Goal: Transaction & Acquisition: Purchase product/service

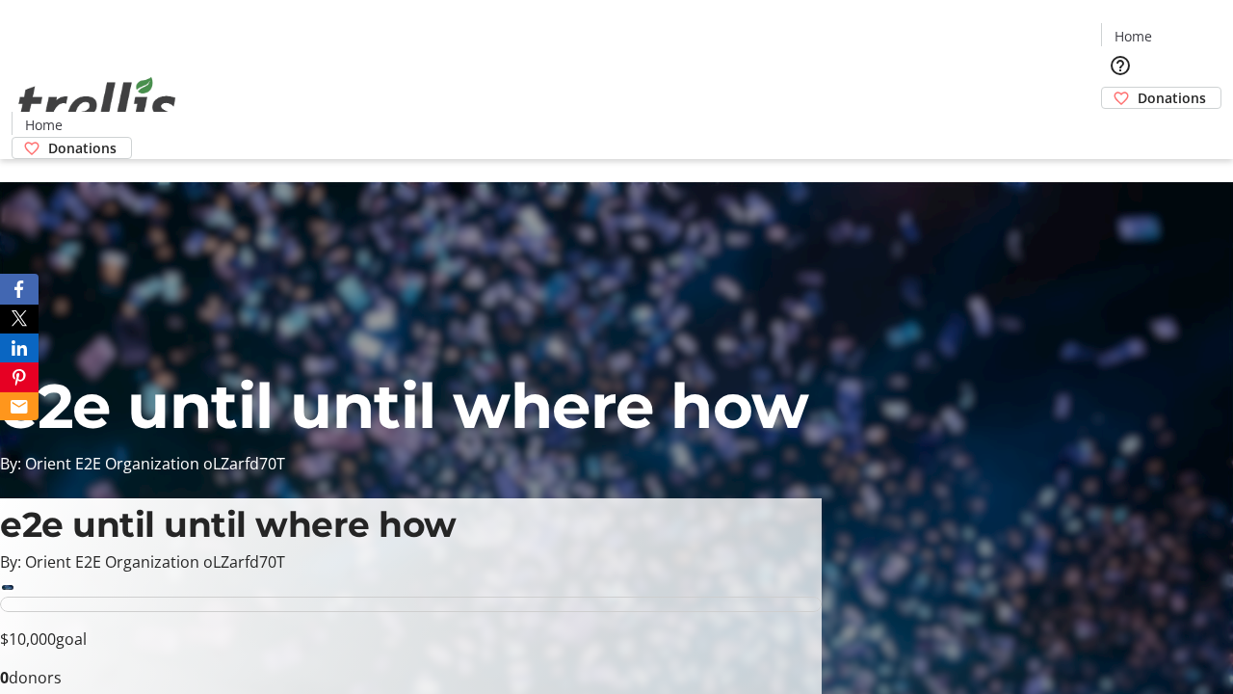
click at [1138, 88] on span "Donations" at bounding box center [1172, 98] width 68 height 20
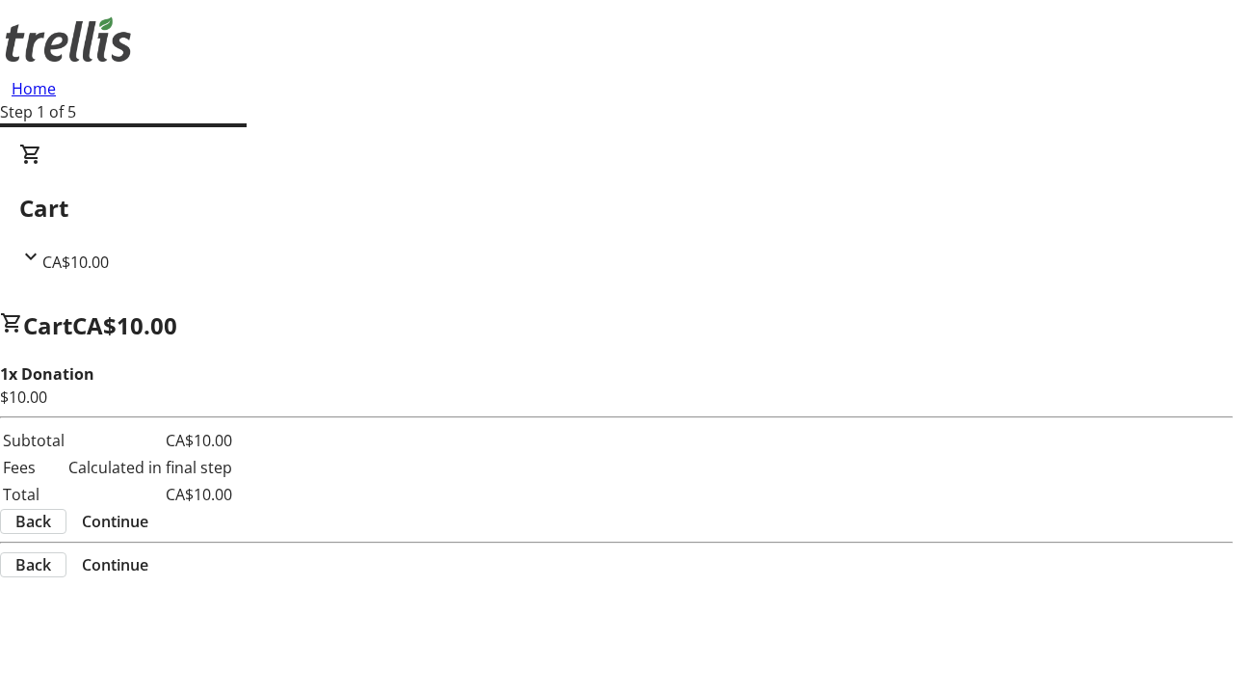
select select "CA"
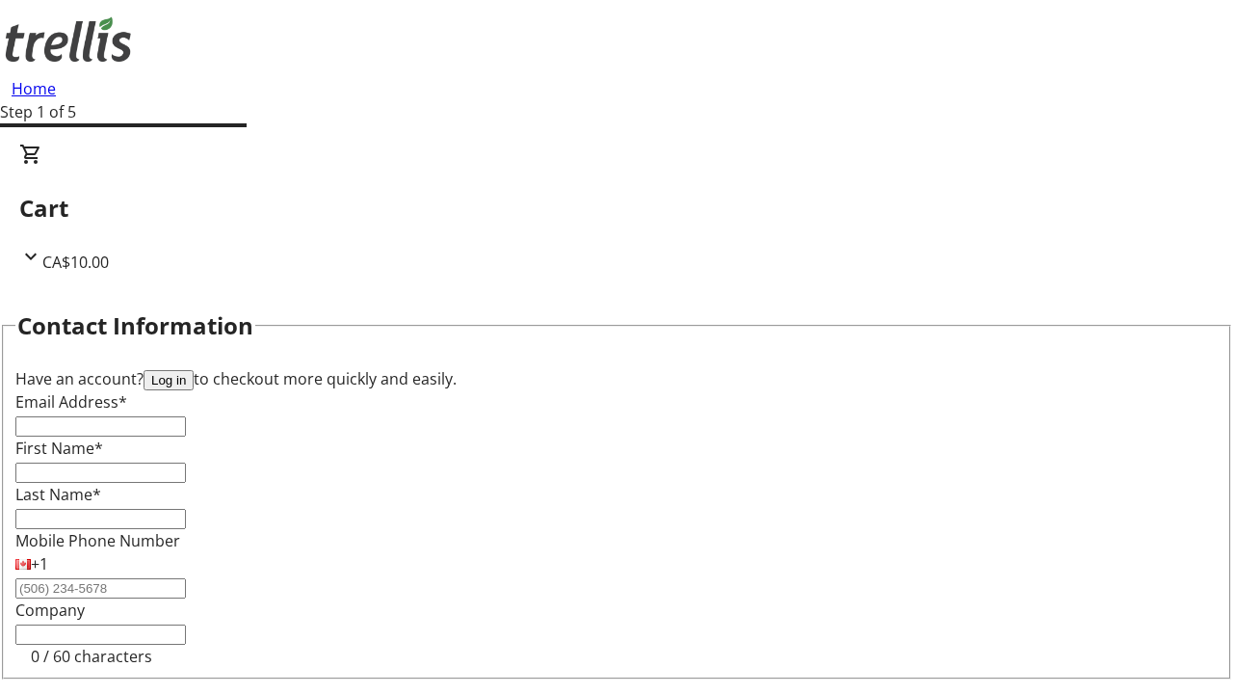
click at [194, 370] on button "Log in" at bounding box center [169, 380] width 50 height 20
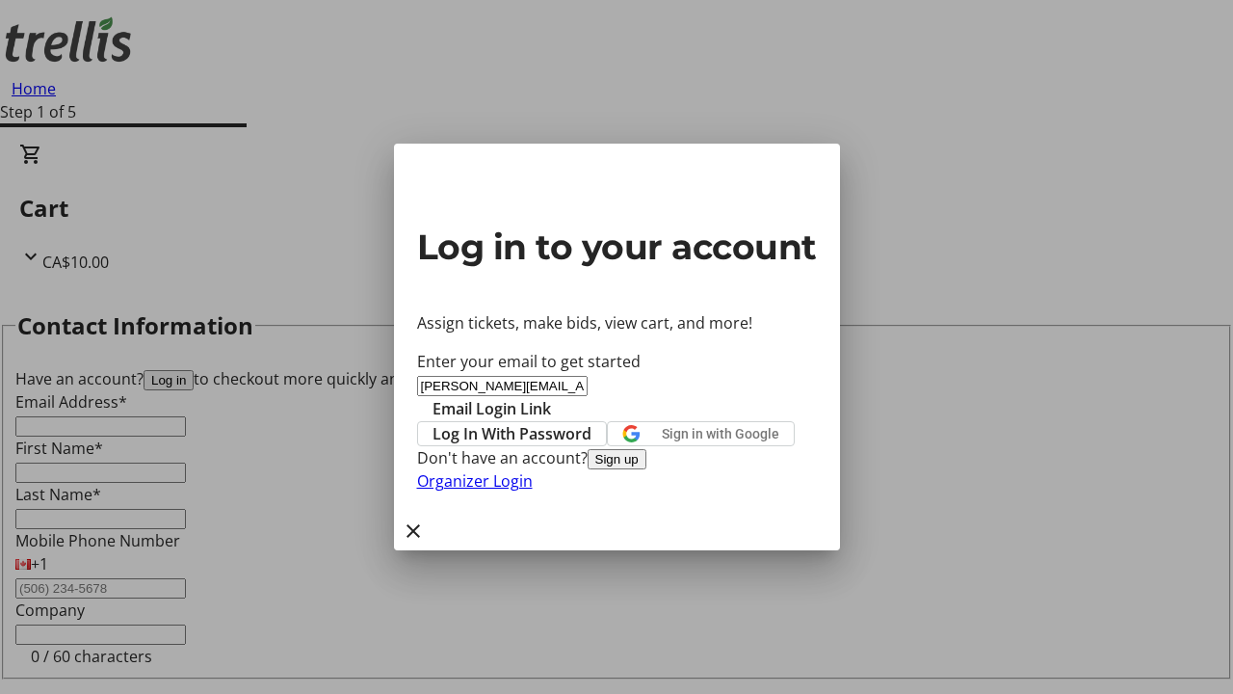
type input "[PERSON_NAME][EMAIL_ADDRESS][DOMAIN_NAME]"
click at [551, 397] on span "Email Login Link" at bounding box center [492, 408] width 118 height 23
